Goal: Information Seeking & Learning: Learn about a topic

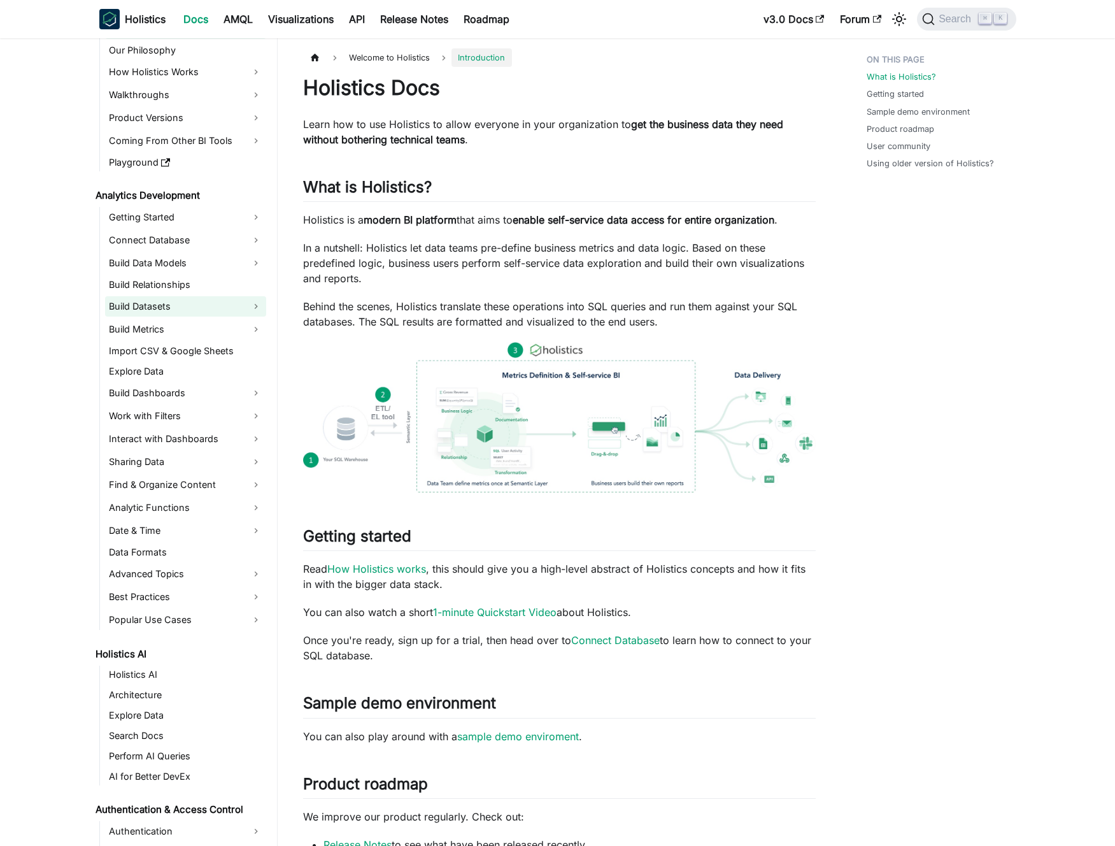
scroll to position [76, 0]
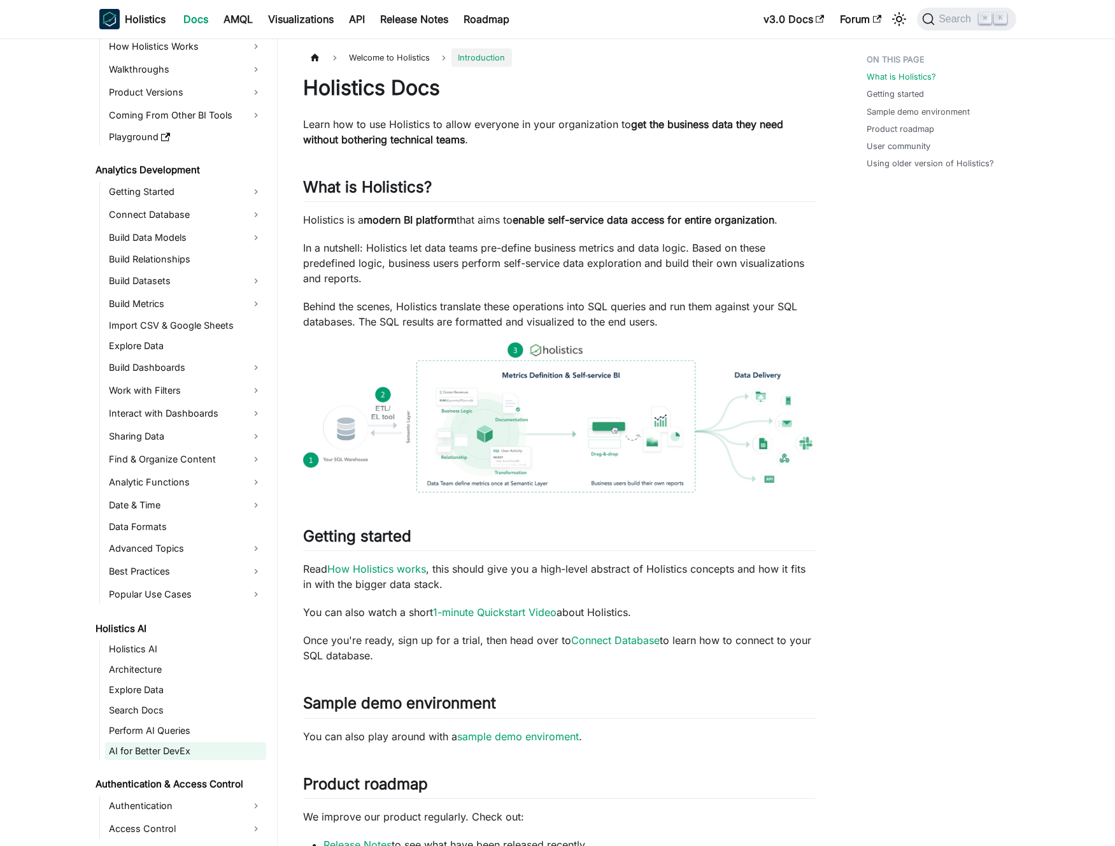
drag, startPoint x: 152, startPoint y: 750, endPoint x: 164, endPoint y: 742, distance: 14.3
click at [152, 750] on link "AI for Better DevEx" at bounding box center [185, 751] width 161 height 18
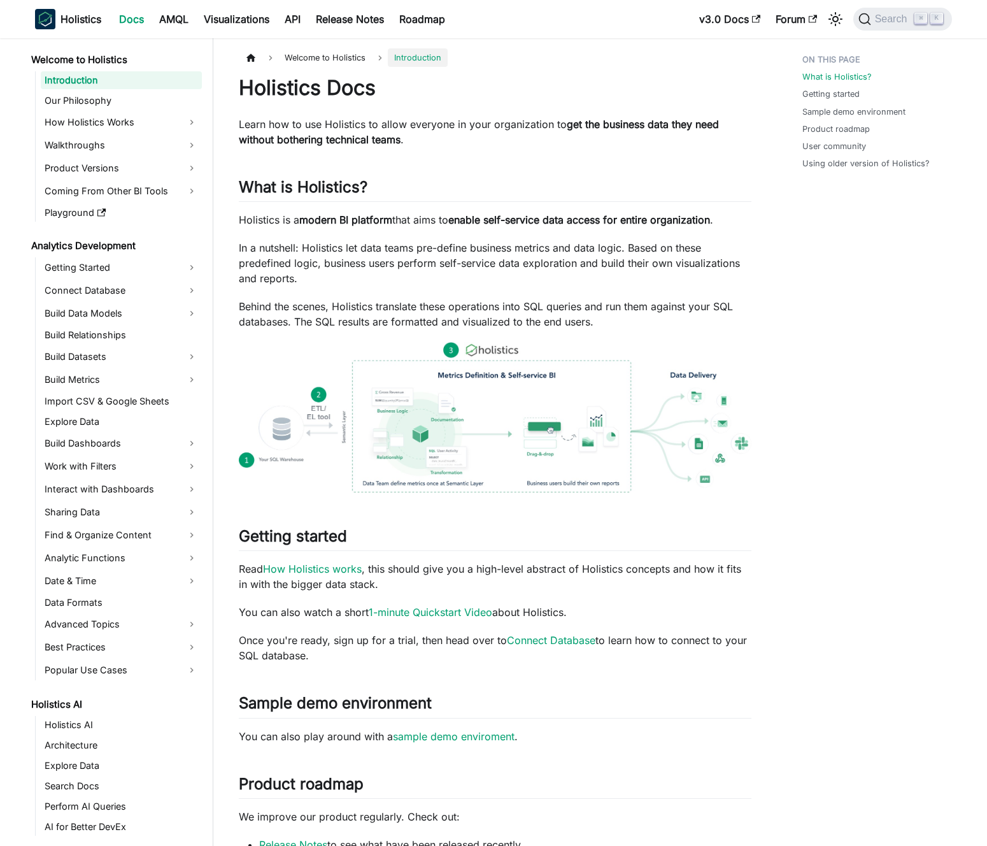
click at [363, 136] on strong "get the business data they need without bothering technical teams" at bounding box center [479, 132] width 480 height 28
click at [354, 133] on strong "get the business data they need without bothering technical teams" at bounding box center [479, 132] width 480 height 28
click at [359, 231] on div "Holistics Docs Learn how to use Holistics to allow everyone in your organizatio…" at bounding box center [495, 638] width 513 height 1126
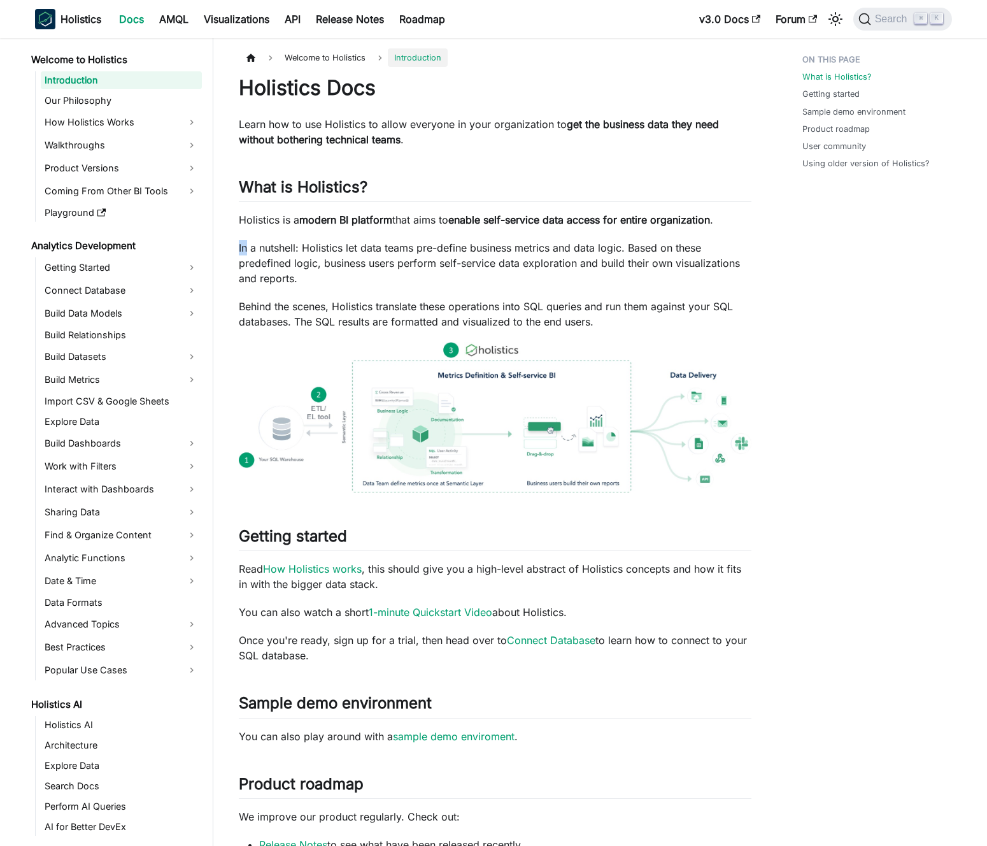
click at [359, 231] on div "Holistics Docs Learn how to use Holistics to allow everyone in your organizatio…" at bounding box center [495, 638] width 513 height 1126
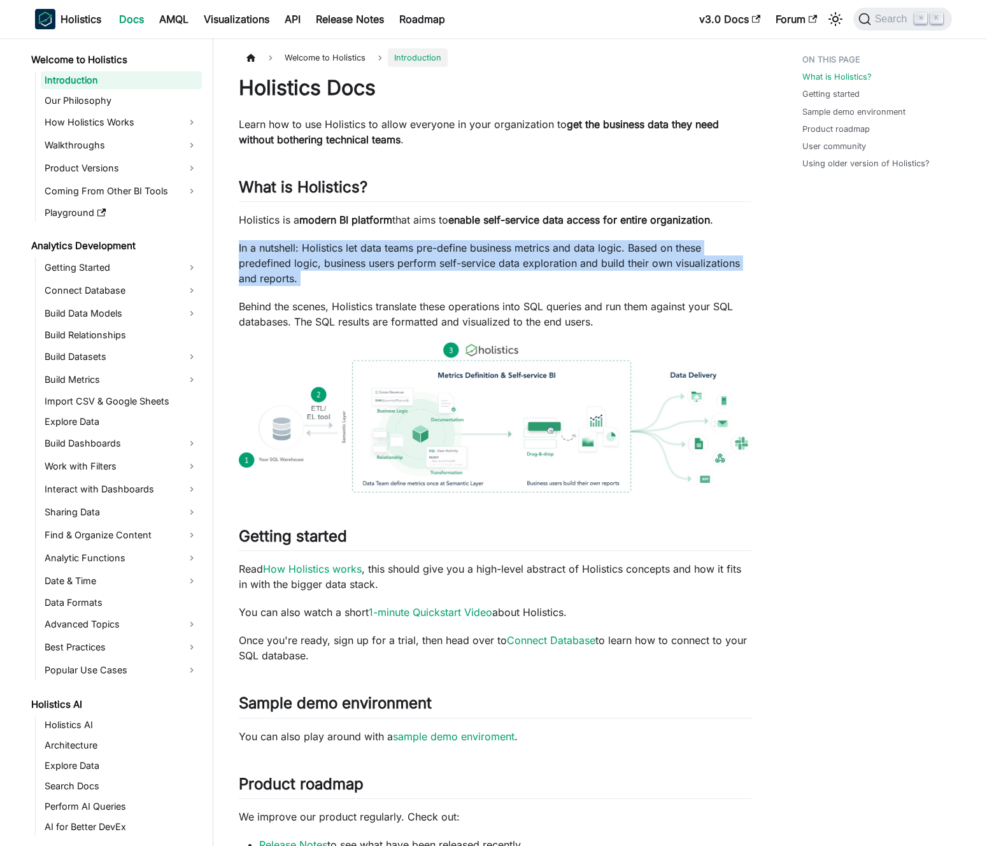
drag, startPoint x: 359, startPoint y: 231, endPoint x: 350, endPoint y: 230, distance: 8.9
click at [359, 231] on div "Holistics Docs Learn how to use Holistics to allow everyone in your organizatio…" at bounding box center [495, 638] width 513 height 1126
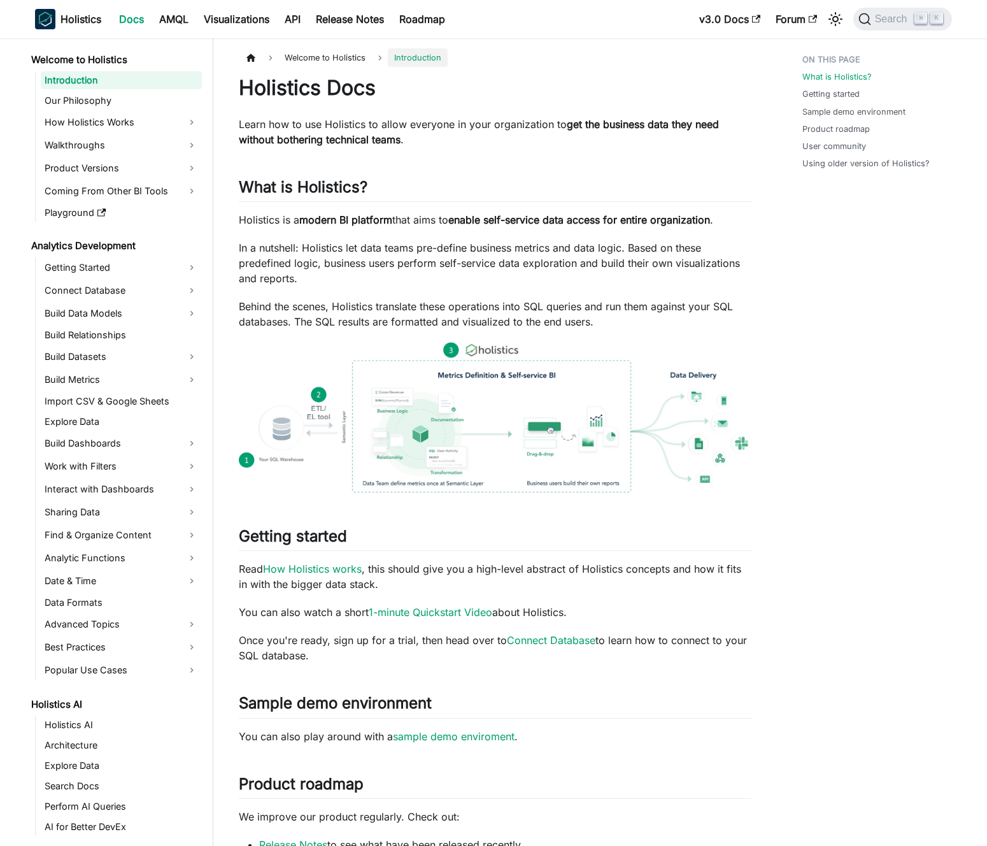
click at [349, 223] on strong "modern BI platform" at bounding box center [345, 219] width 93 height 13
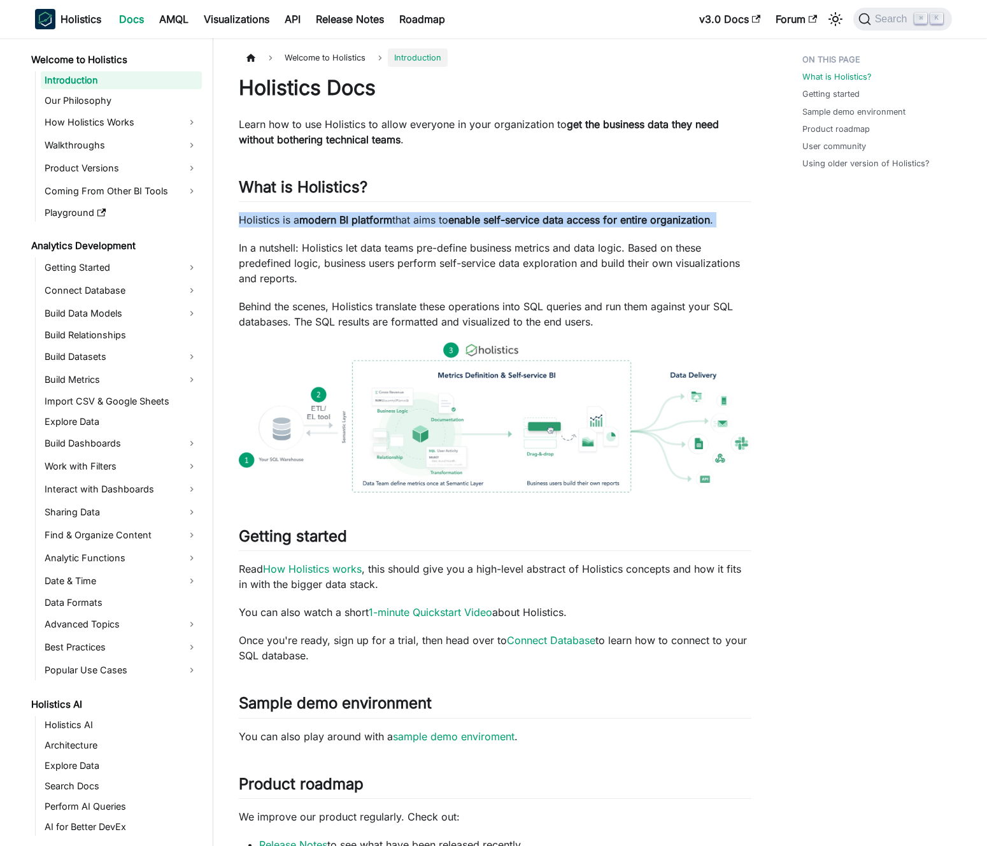
click at [349, 223] on strong "modern BI platform" at bounding box center [345, 219] width 93 height 13
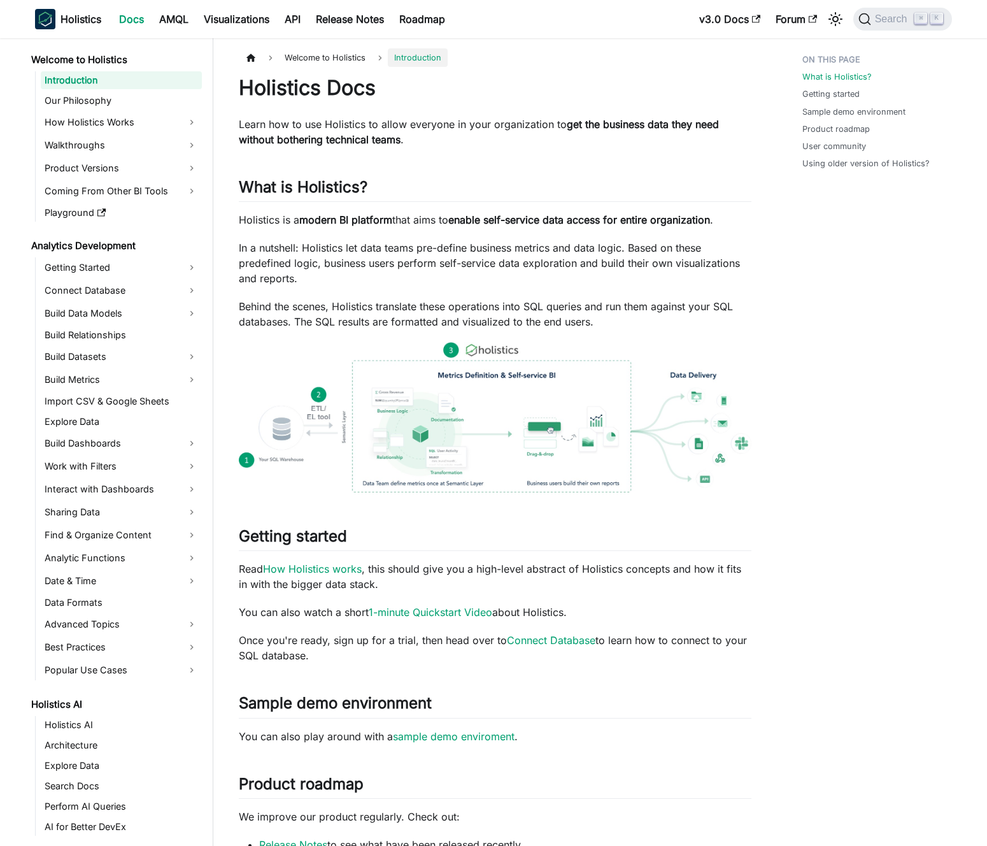
click at [343, 221] on strong "modern BI platform" at bounding box center [345, 219] width 93 height 13
click at [338, 233] on div "Holistics Docs Learn how to use Holistics to allow everyone in your organizatio…" at bounding box center [495, 638] width 513 height 1126
click at [334, 234] on div "Holistics Docs Learn how to use Holistics to allow everyone in your organizatio…" at bounding box center [495, 638] width 513 height 1126
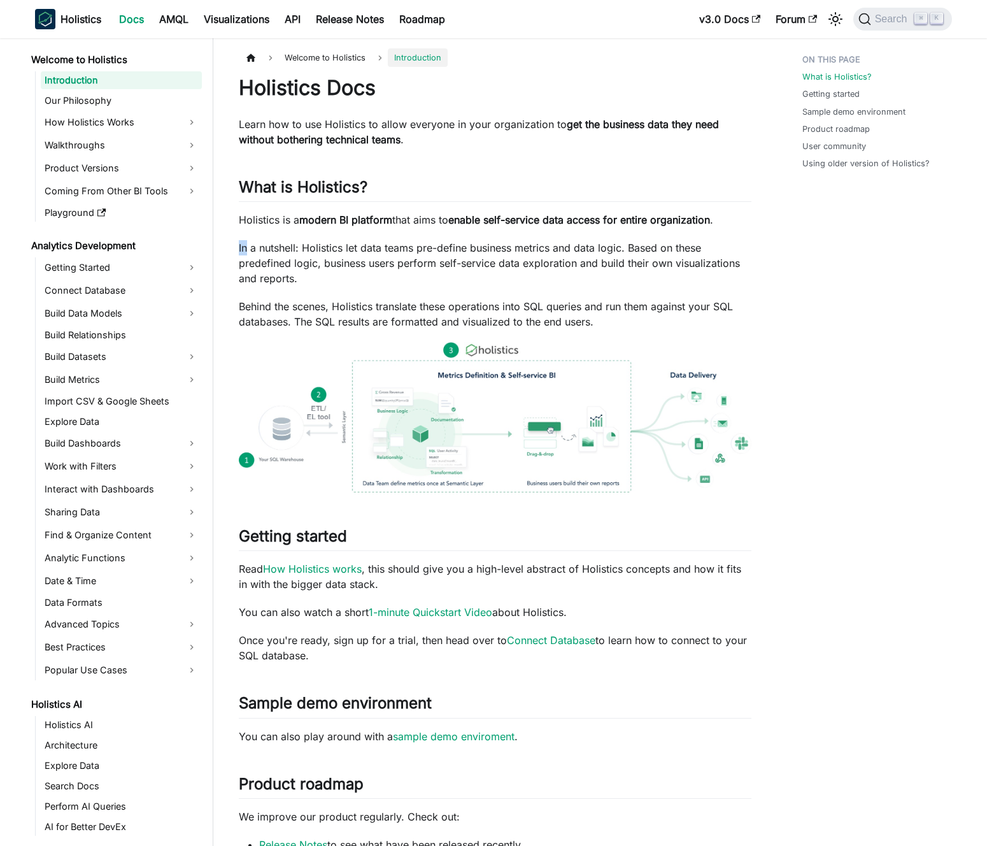
click at [324, 238] on div "Holistics Docs Learn how to use Holistics to allow everyone in your organizatio…" at bounding box center [495, 638] width 513 height 1126
